Goal: Register for event/course

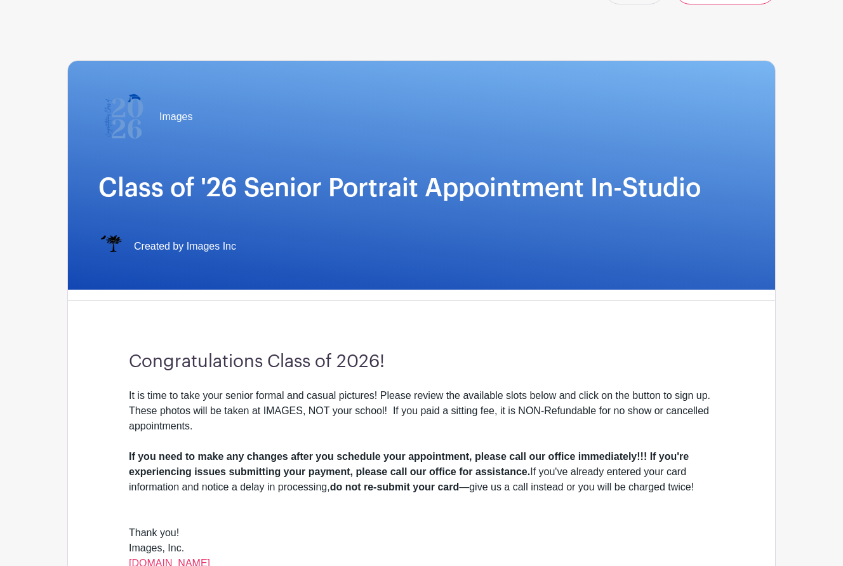
scroll to position [63, 0]
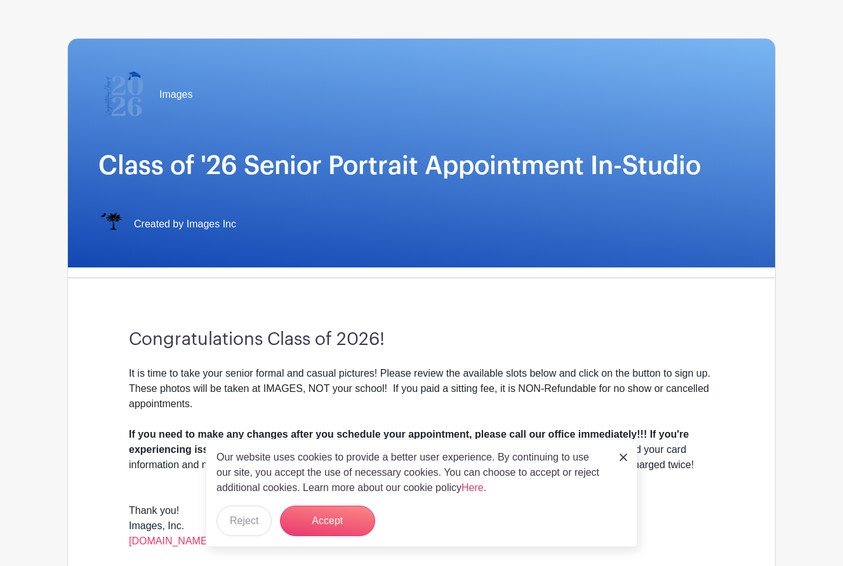
click at [624, 459] on img at bounding box center [624, 457] width 8 height 8
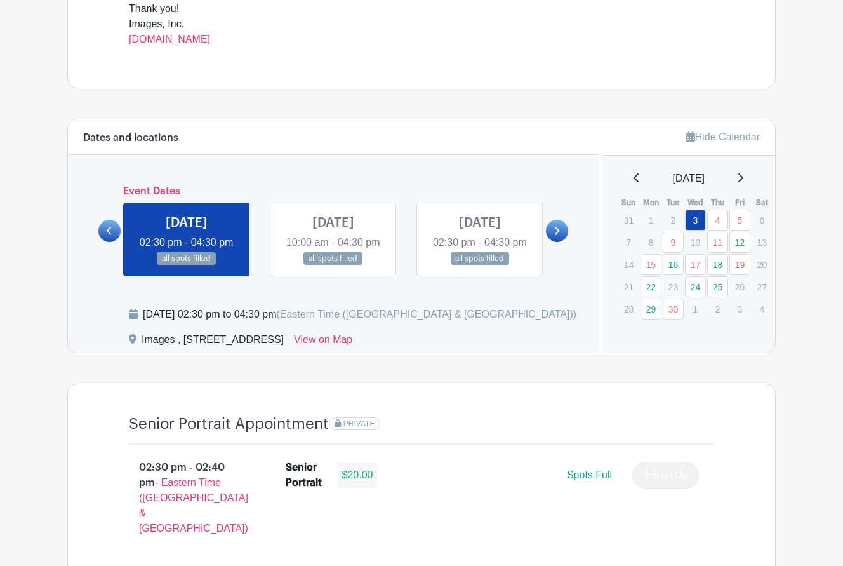
scroll to position [571, 0]
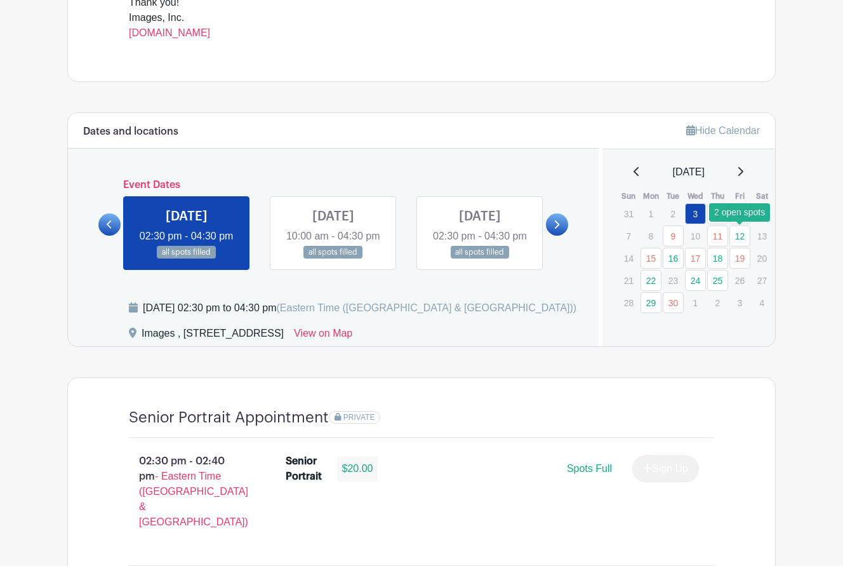
click at [744, 234] on link "12" at bounding box center [740, 235] width 21 height 21
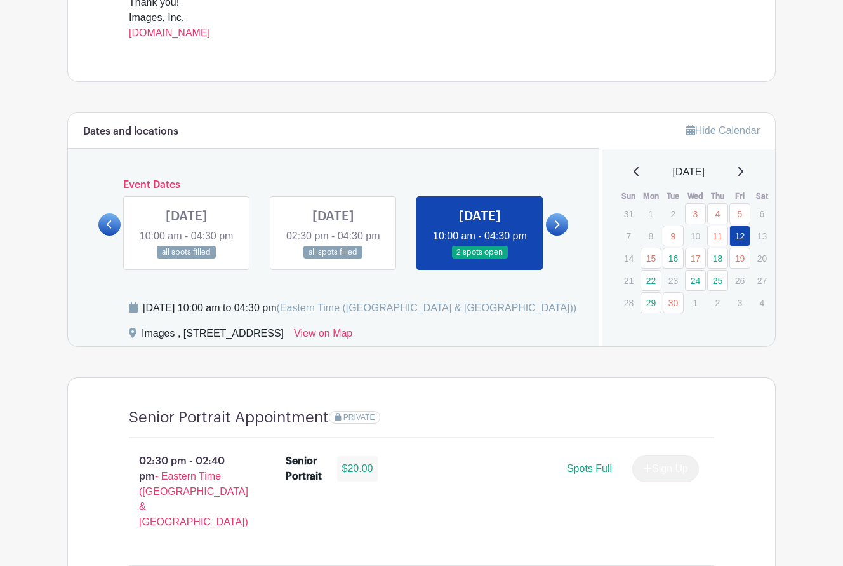
click at [560, 231] on link at bounding box center [557, 224] width 22 height 22
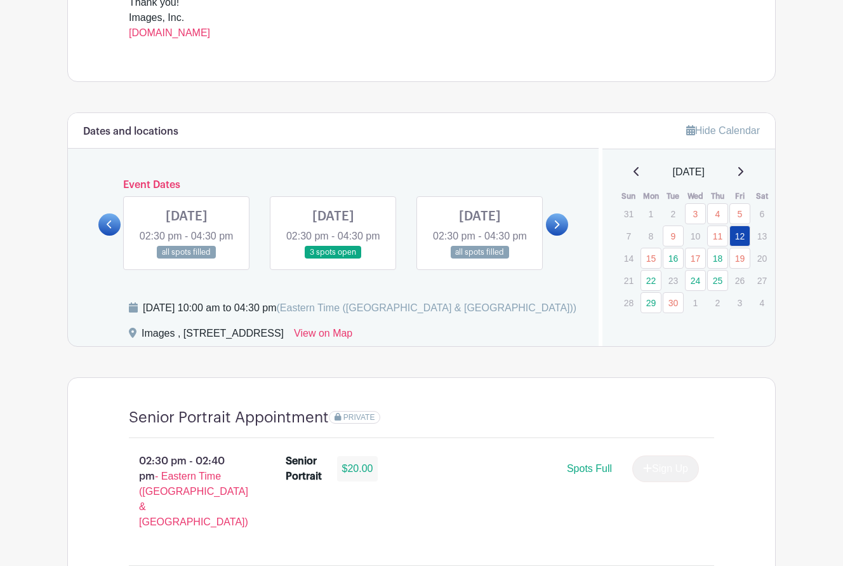
click at [103, 236] on link at bounding box center [109, 224] width 22 height 22
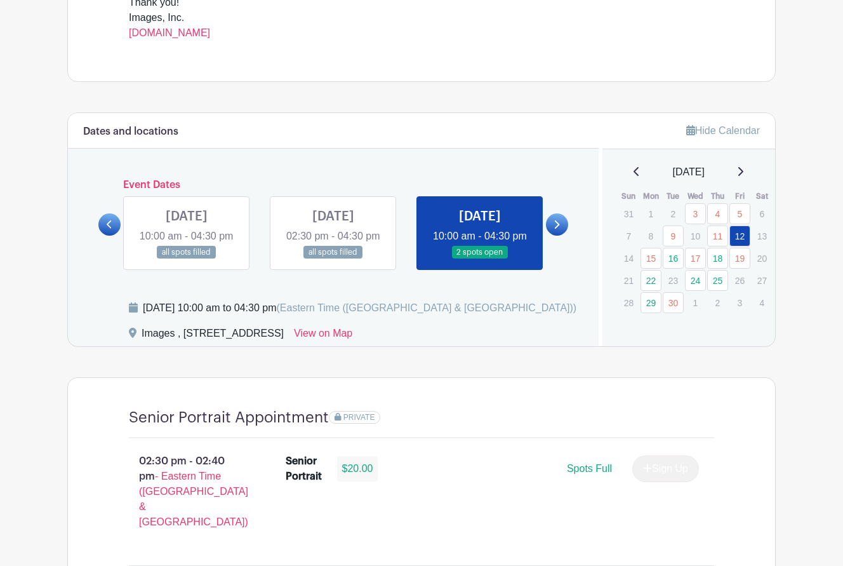
click at [480, 259] on link at bounding box center [480, 259] width 0 height 0
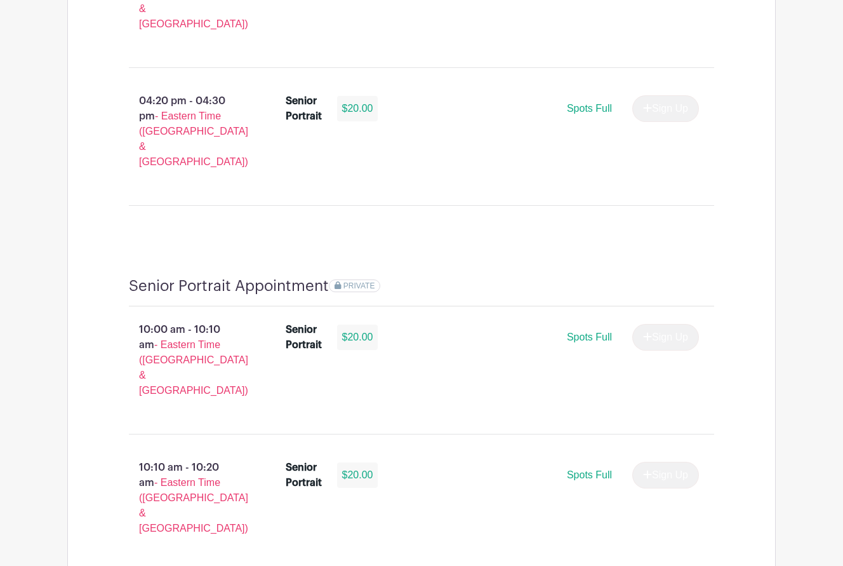
scroll to position [2540, 0]
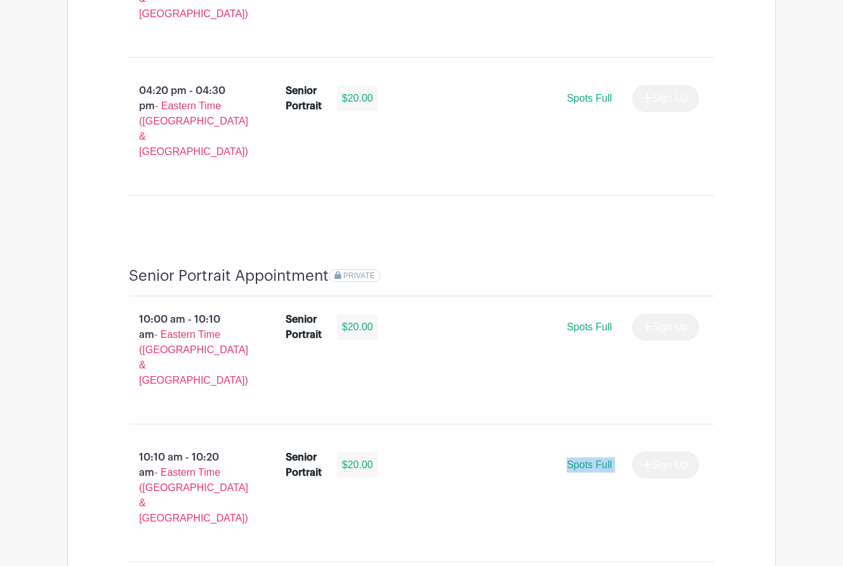
drag, startPoint x: 479, startPoint y: 146, endPoint x: 461, endPoint y: 123, distance: 29.8
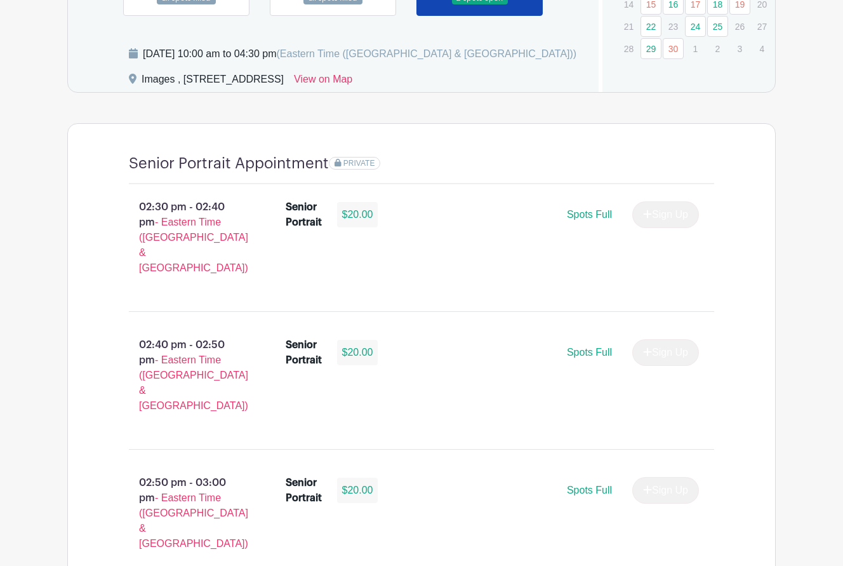
scroll to position [508, 0]
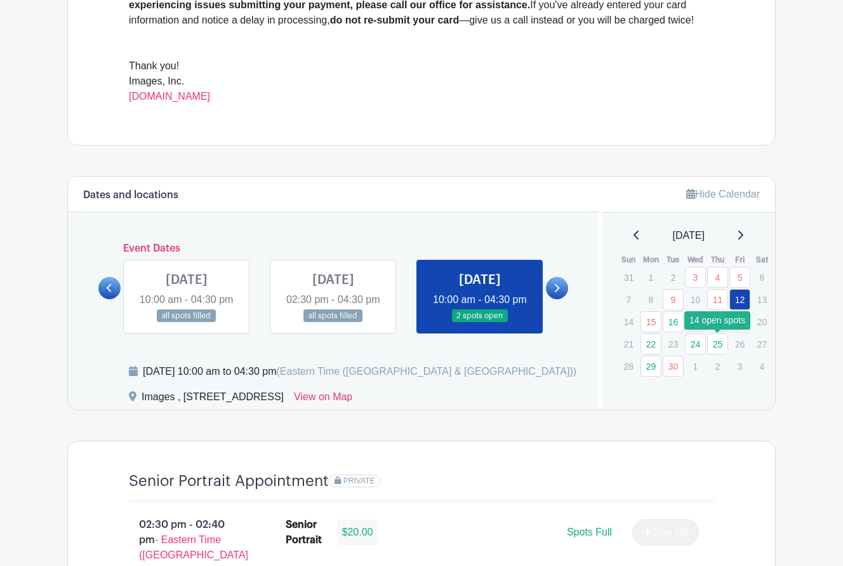
click at [724, 341] on link "25" at bounding box center [717, 343] width 21 height 21
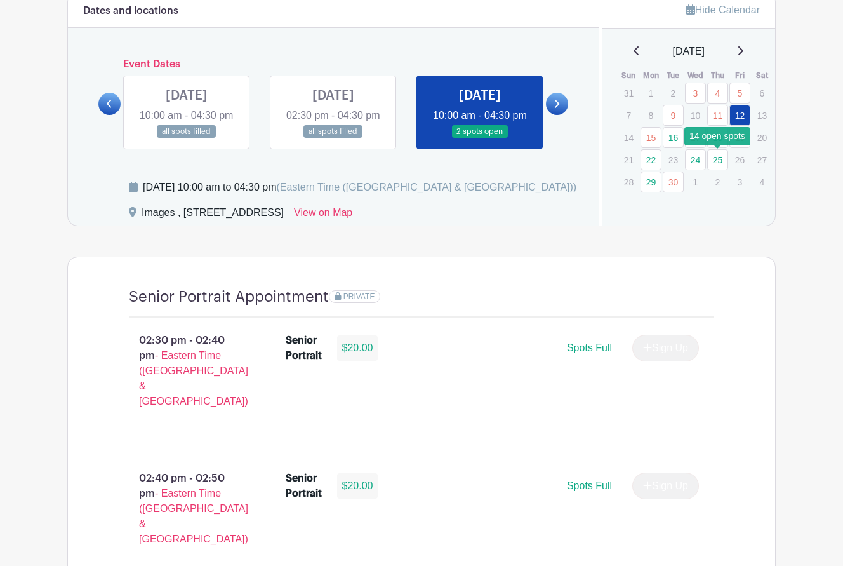
scroll to position [825, 0]
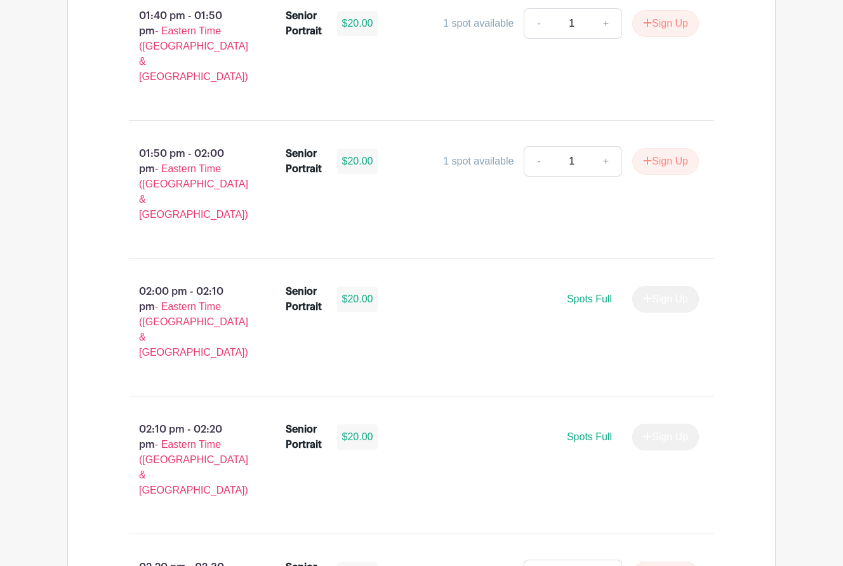
scroll to position [1587, 0]
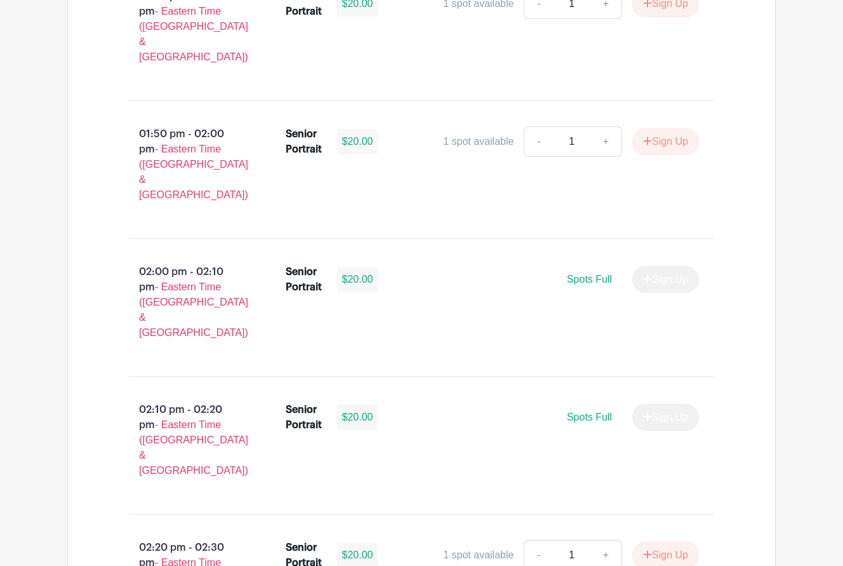
drag, startPoint x: 256, startPoint y: 359, endPoint x: 121, endPoint y: 332, distance: 137.8
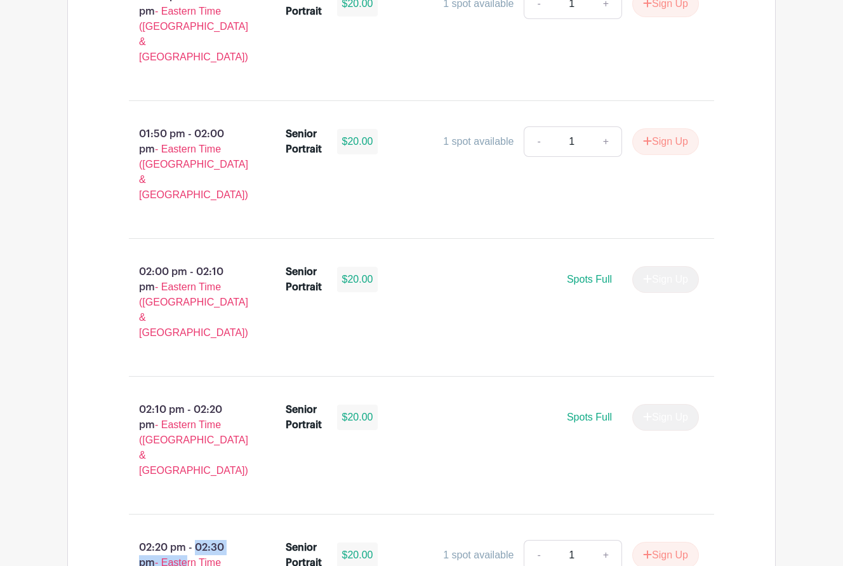
drag, startPoint x: 171, startPoint y: 331, endPoint x: 241, endPoint y: 366, distance: 78.1
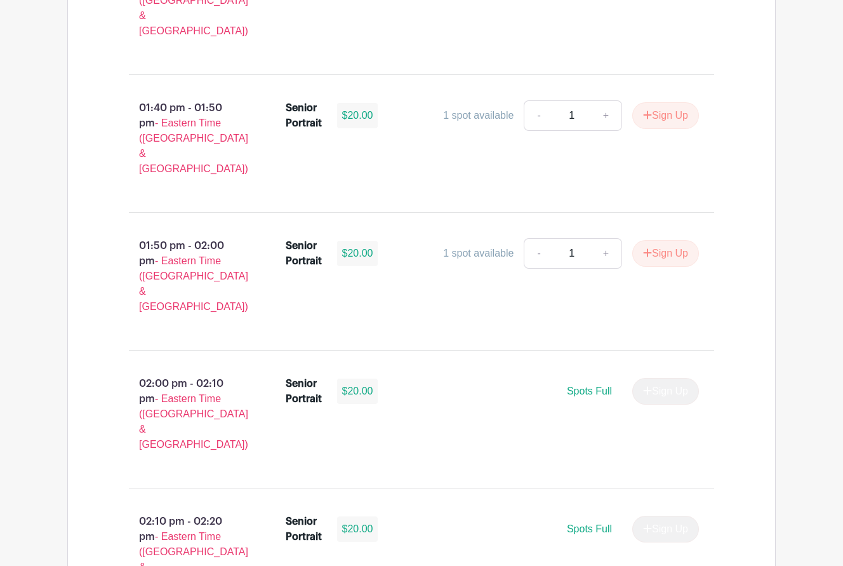
scroll to position [1778, 0]
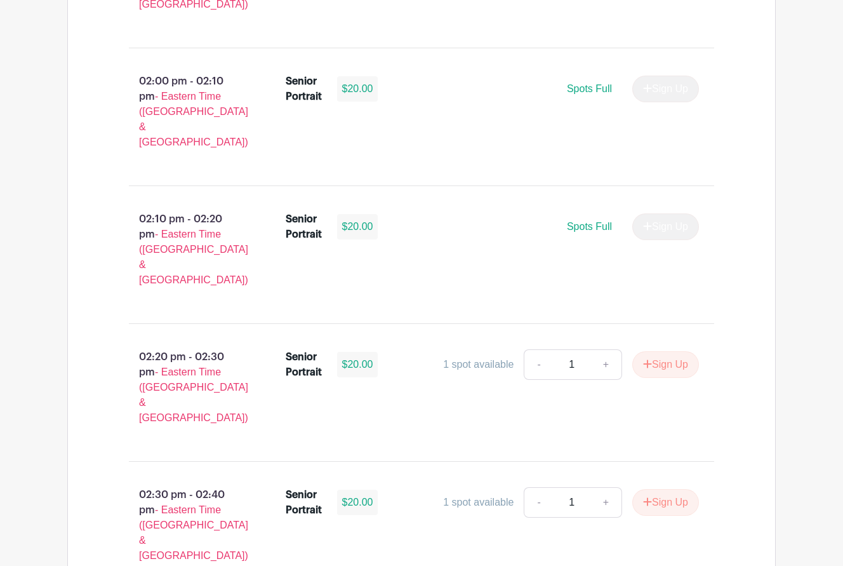
click at [493, 482] on li "Senior Portrait $20.00 1 spot available - 1 + Sign Up" at bounding box center [493, 505] width 424 height 46
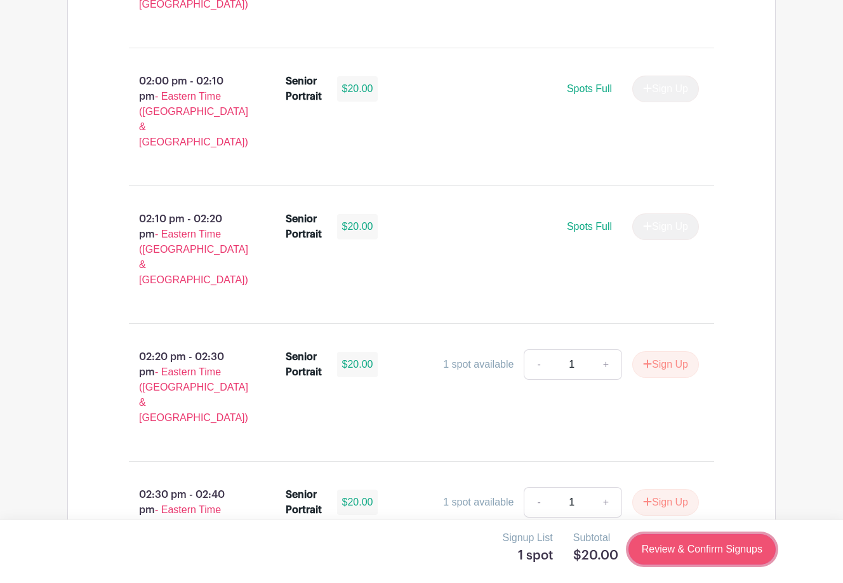
click at [698, 548] on link "Review & Confirm Signups" at bounding box center [702, 549] width 147 height 30
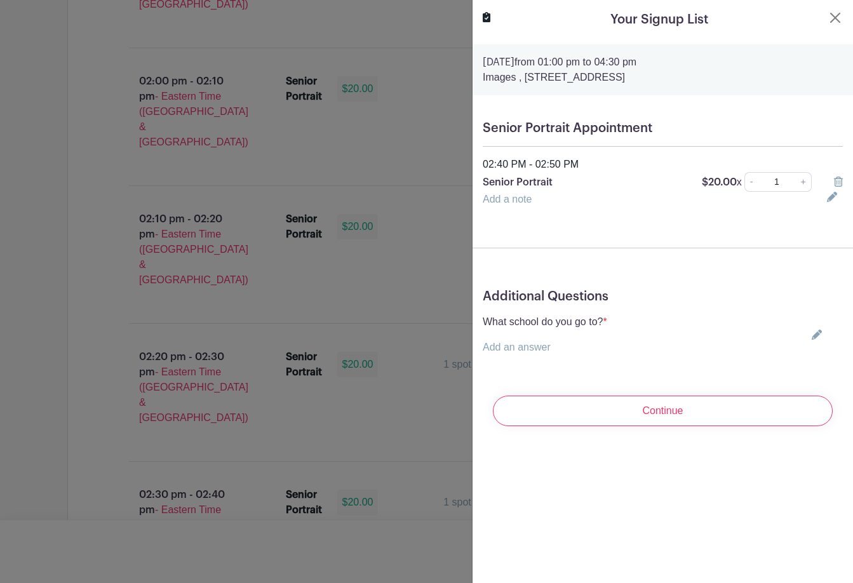
click at [540, 348] on link "Add an answer" at bounding box center [517, 347] width 68 height 11
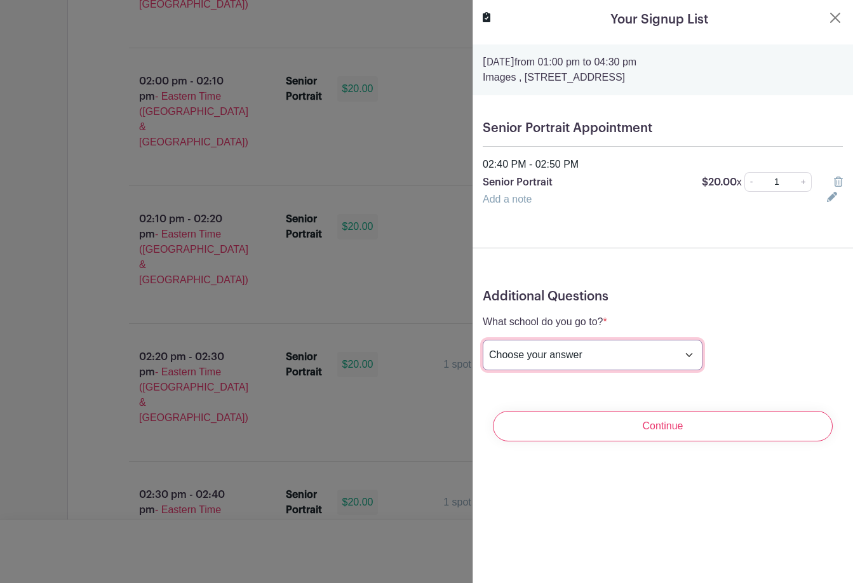
click at [542, 361] on select "Choose your answer [GEOGRAPHIC_DATA] High [PERSON_NAME] High [PERSON_NAME] High…" at bounding box center [593, 355] width 220 height 30
select select "3942"
click at [483, 340] on select "Choose your answer [GEOGRAPHIC_DATA] High [PERSON_NAME] High [PERSON_NAME] High…" at bounding box center [593, 355] width 220 height 30
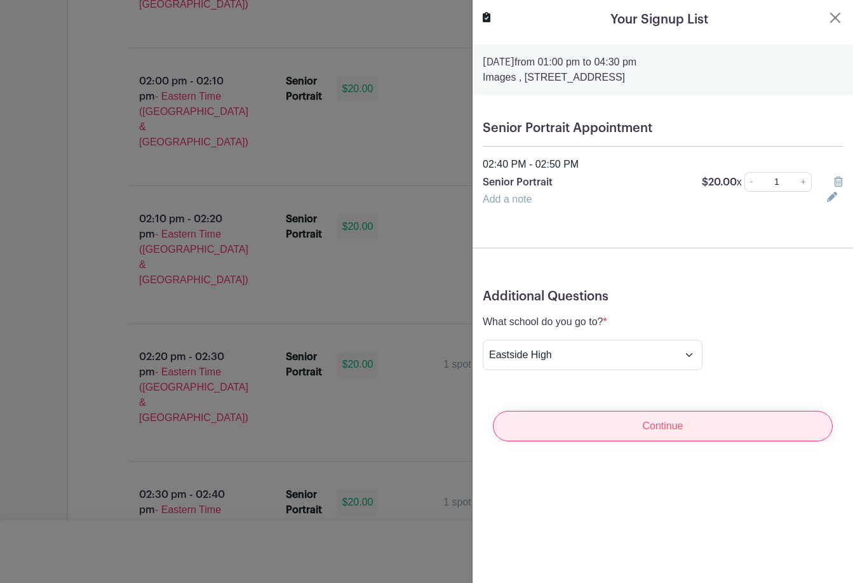
click at [657, 426] on input "Continue" at bounding box center [663, 426] width 340 height 30
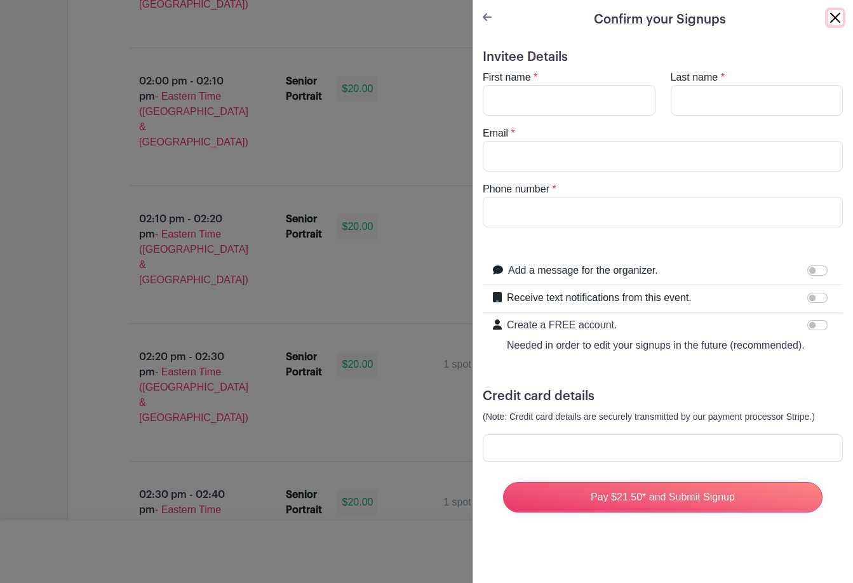
click at [830, 22] on button "Close" at bounding box center [834, 17] width 15 height 15
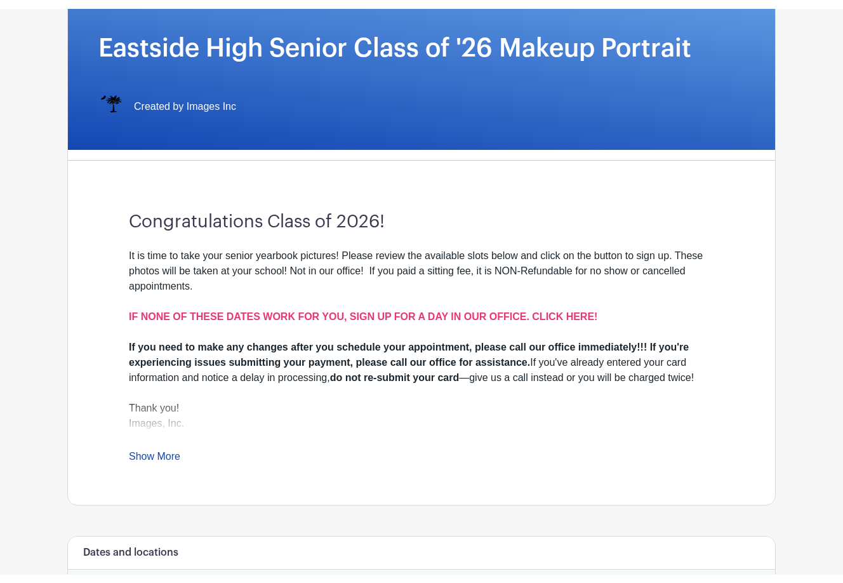
scroll to position [190, 0]
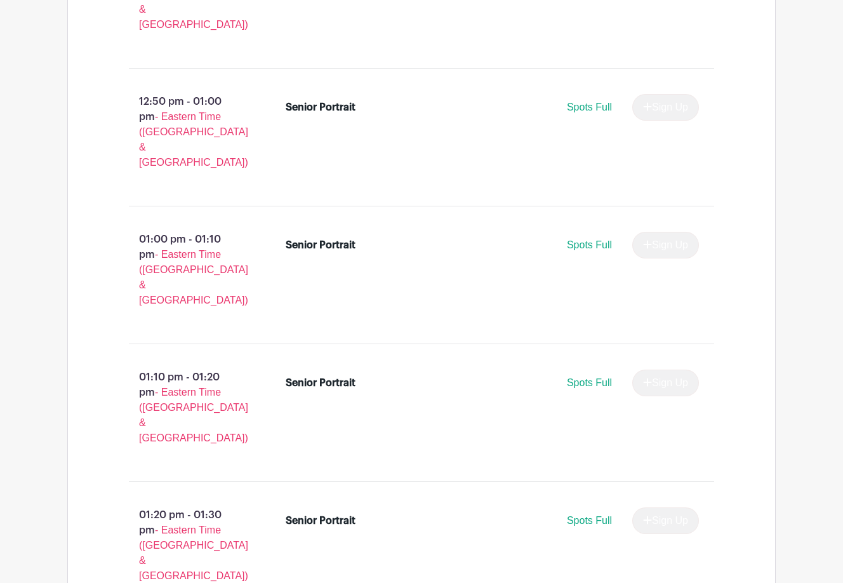
scroll to position [4213, 0]
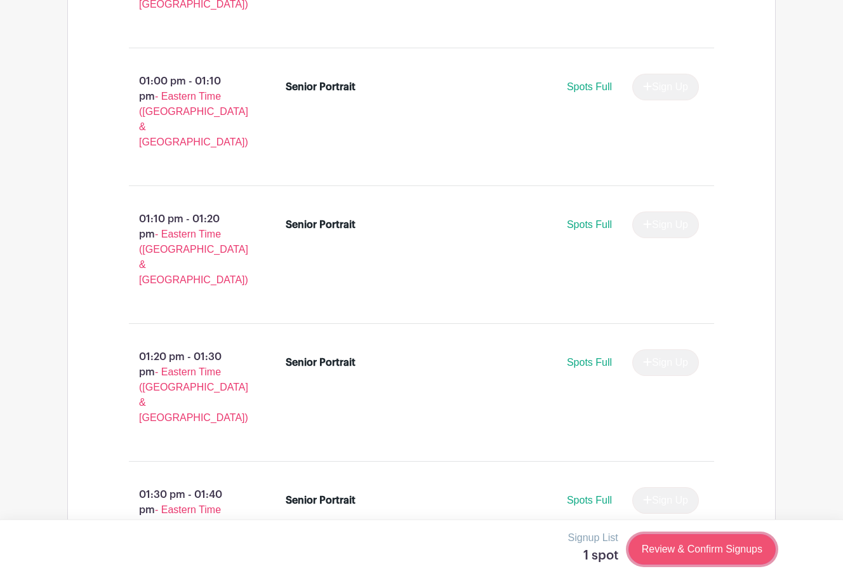
click at [711, 551] on link "Review & Confirm Signups" at bounding box center [702, 549] width 147 height 30
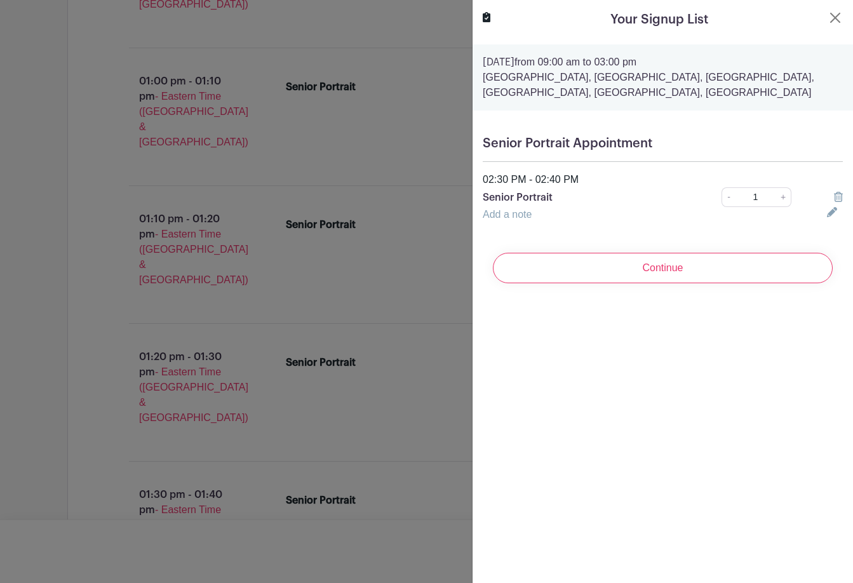
drag, startPoint x: 684, startPoint y: 258, endPoint x: 653, endPoint y: 344, distance: 91.0
click at [653, 344] on div "Your Signup List Wednesday, October 01, 2025 from 09:00 am to 03:00 pm Eastside…" at bounding box center [662, 291] width 381 height 583
click at [333, 304] on div at bounding box center [426, 291] width 853 height 583
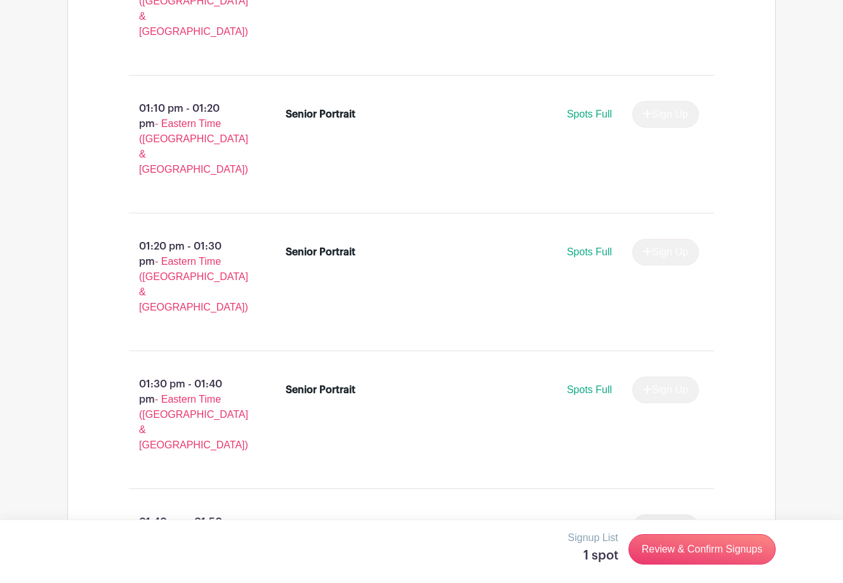
scroll to position [4340, 0]
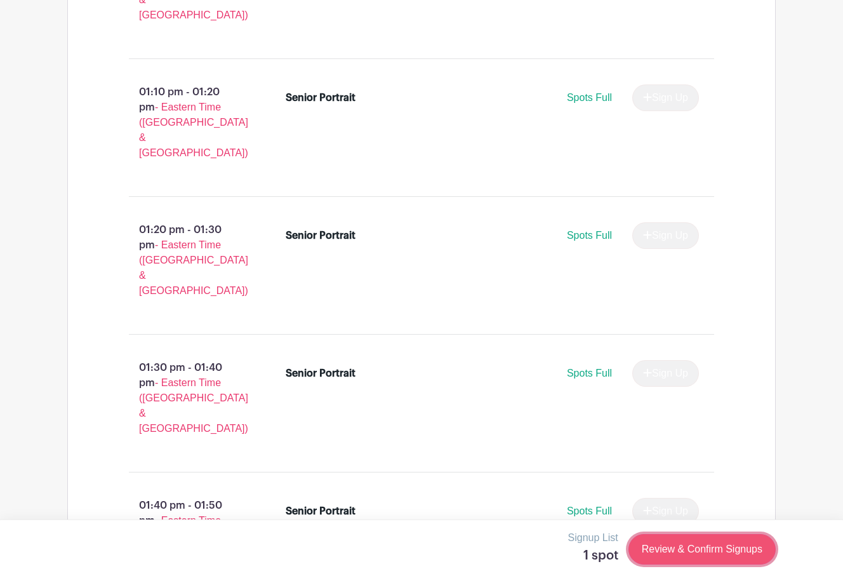
click at [747, 559] on link "Review & Confirm Signups" at bounding box center [702, 549] width 147 height 30
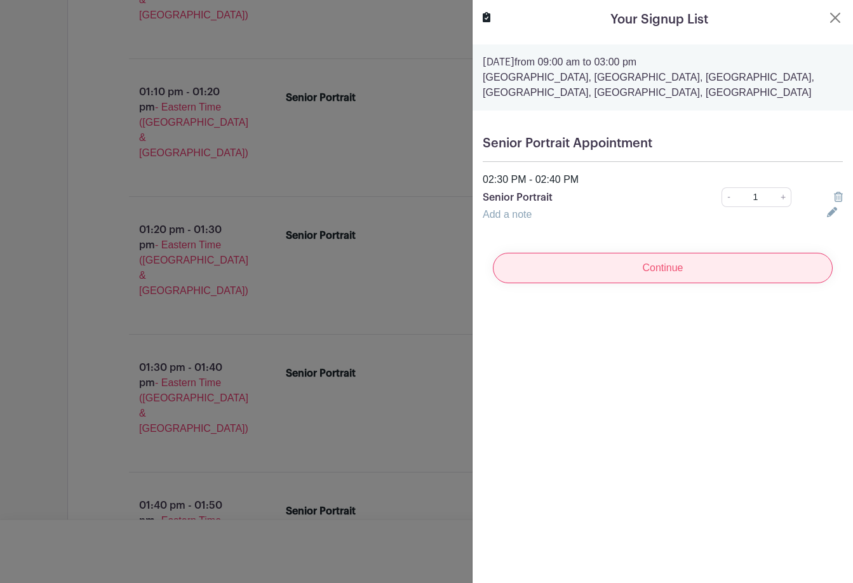
click at [705, 274] on input "Continue" at bounding box center [663, 268] width 340 height 30
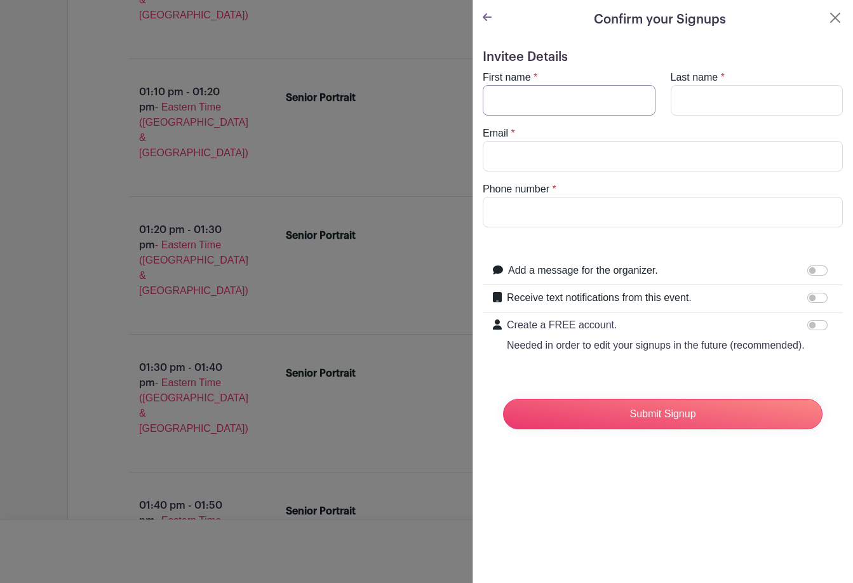
click at [569, 97] on input "First name" at bounding box center [569, 100] width 173 height 30
type input "Jayden"
click at [761, 105] on input "Last name" at bounding box center [757, 100] width 173 height 30
type input "Day"
click at [578, 156] on input "Email" at bounding box center [663, 156] width 360 height 30
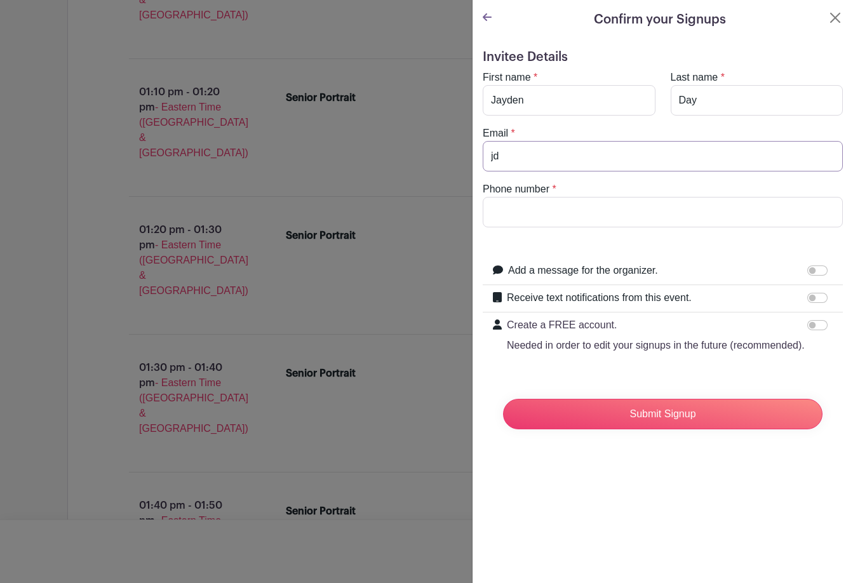
type input "j"
type input "d"
type input "jday0995@greenvilleschools.us"
click at [550, 201] on input "Phone number" at bounding box center [663, 212] width 360 height 30
type input "9"
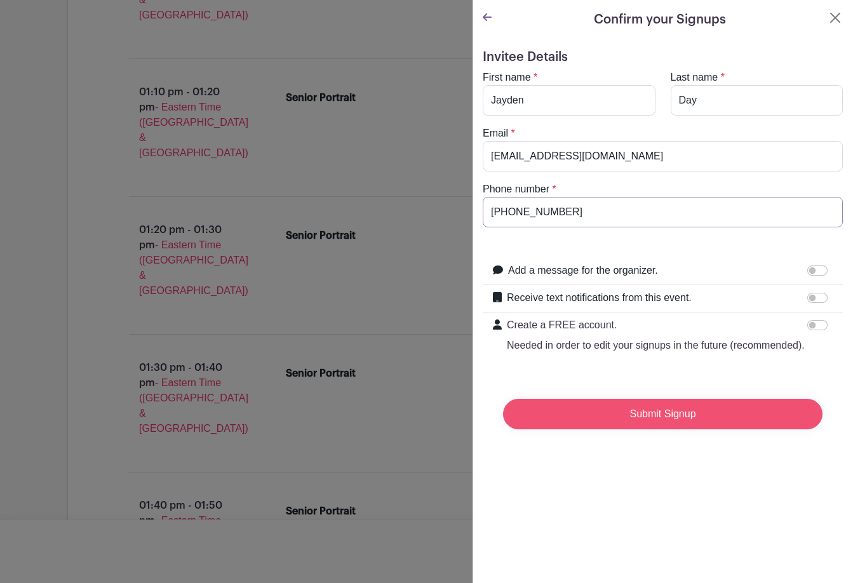
type input "864-748-3801"
click at [686, 429] on input "Submit Signup" at bounding box center [662, 414] width 319 height 30
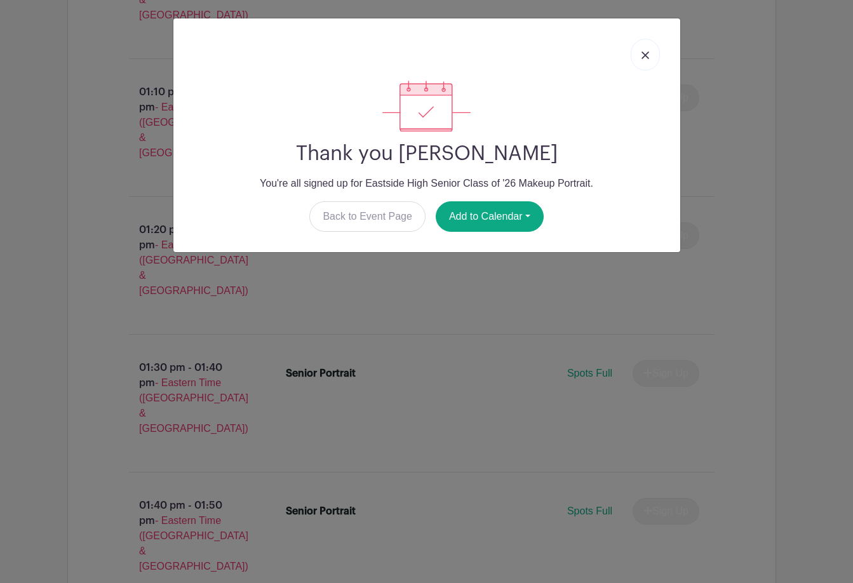
click at [648, 50] on link at bounding box center [645, 55] width 29 height 32
